Goal: Find specific page/section: Find specific page/section

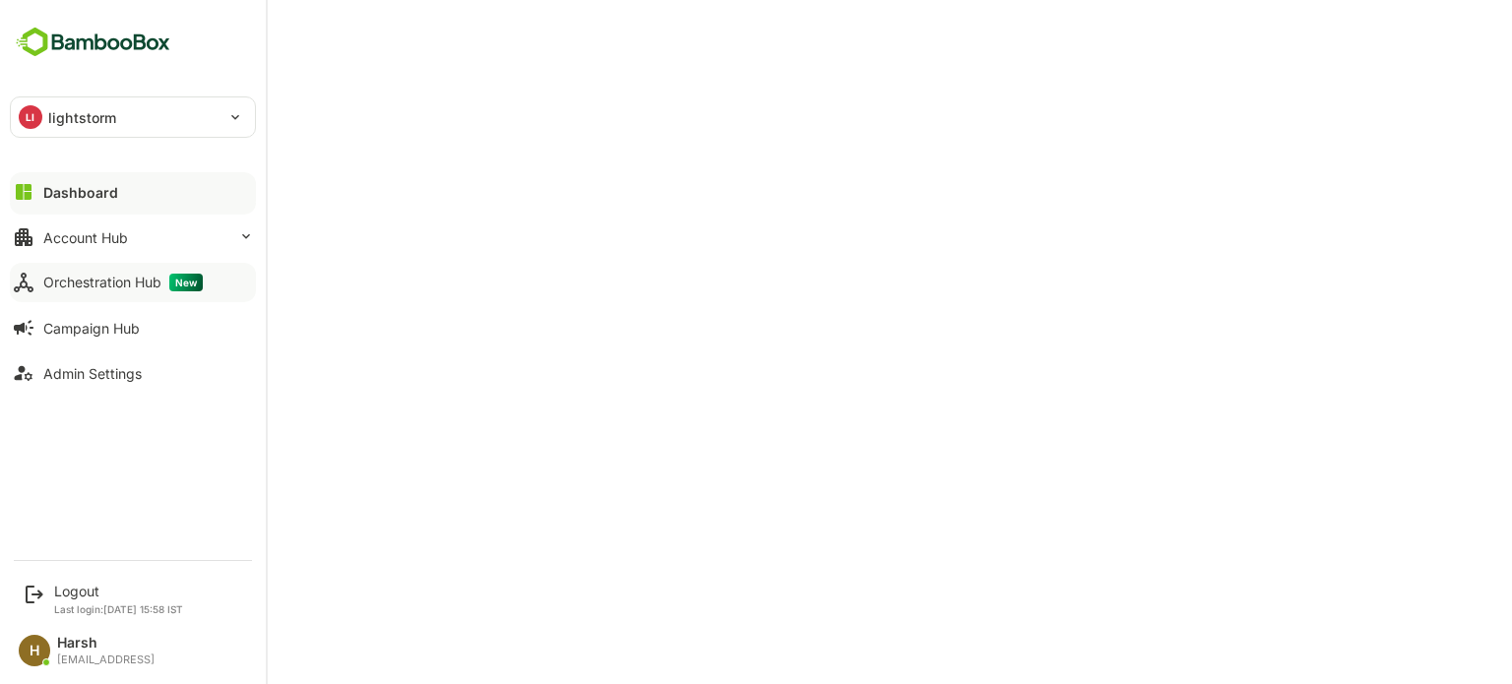
click at [106, 283] on div "Orchestration Hub New" at bounding box center [122, 283] width 159 height 18
click at [114, 240] on div "Account Hub" at bounding box center [85, 237] width 85 height 17
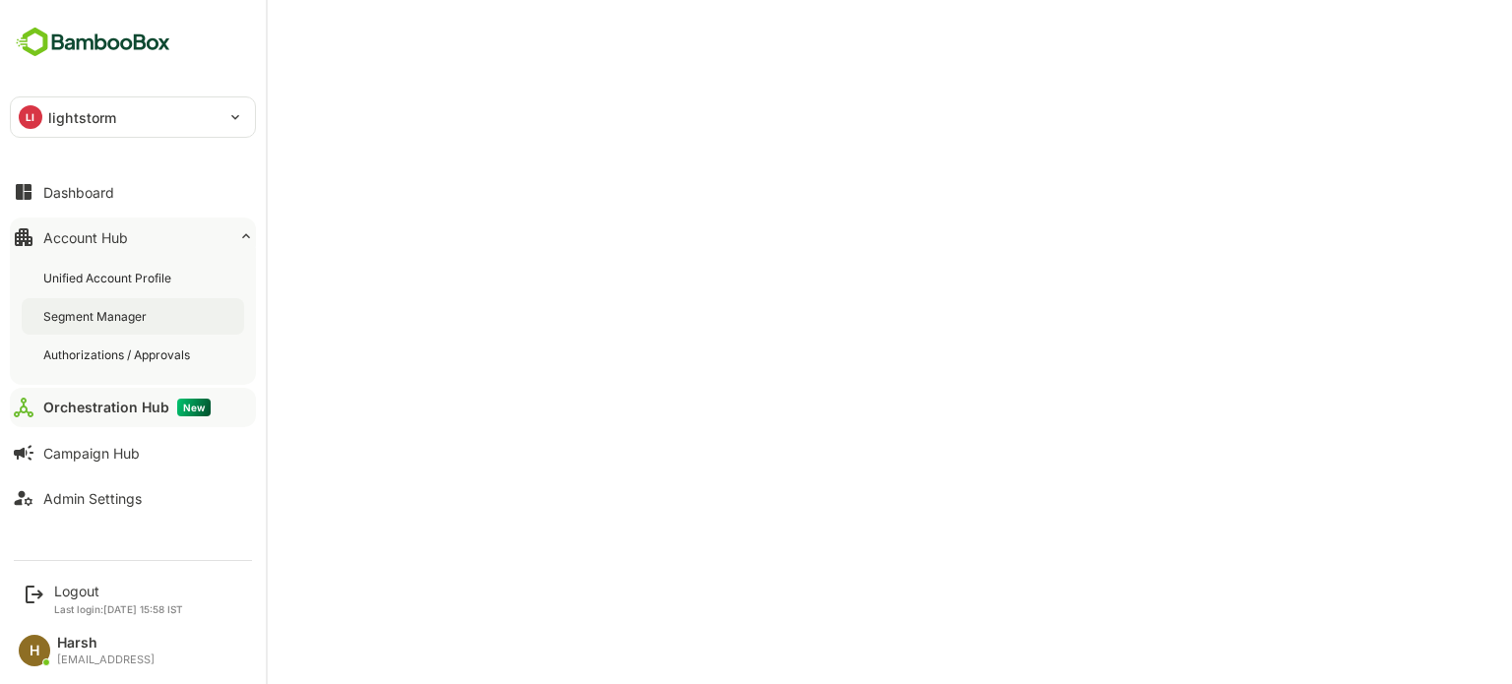
click at [105, 321] on div "Segment Manager" at bounding box center [96, 316] width 107 height 17
click at [31, 38] on img at bounding box center [93, 42] width 166 height 37
